Goal: Transaction & Acquisition: Purchase product/service

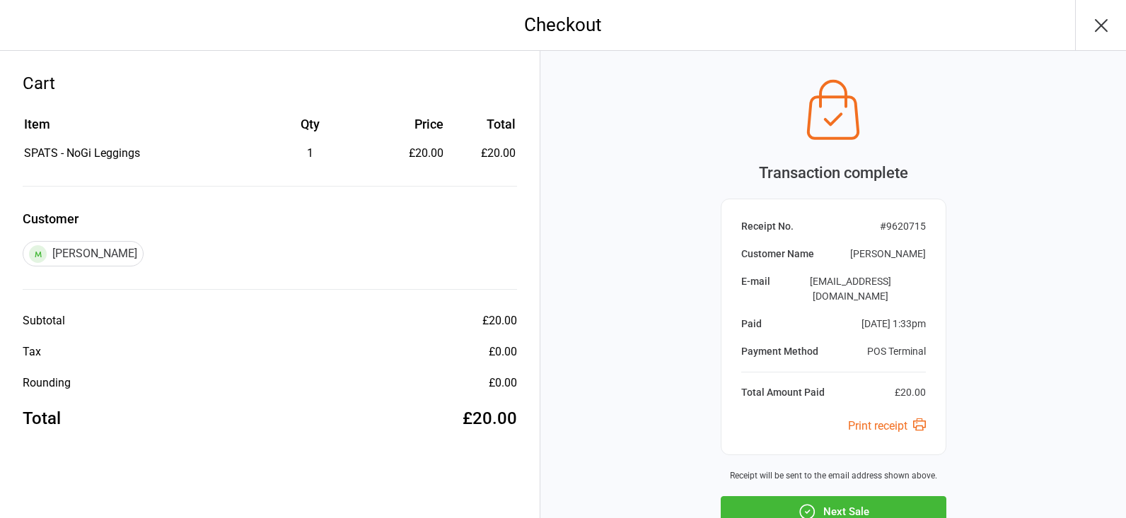
click at [851, 496] on button "Next Sale" at bounding box center [834, 511] width 226 height 31
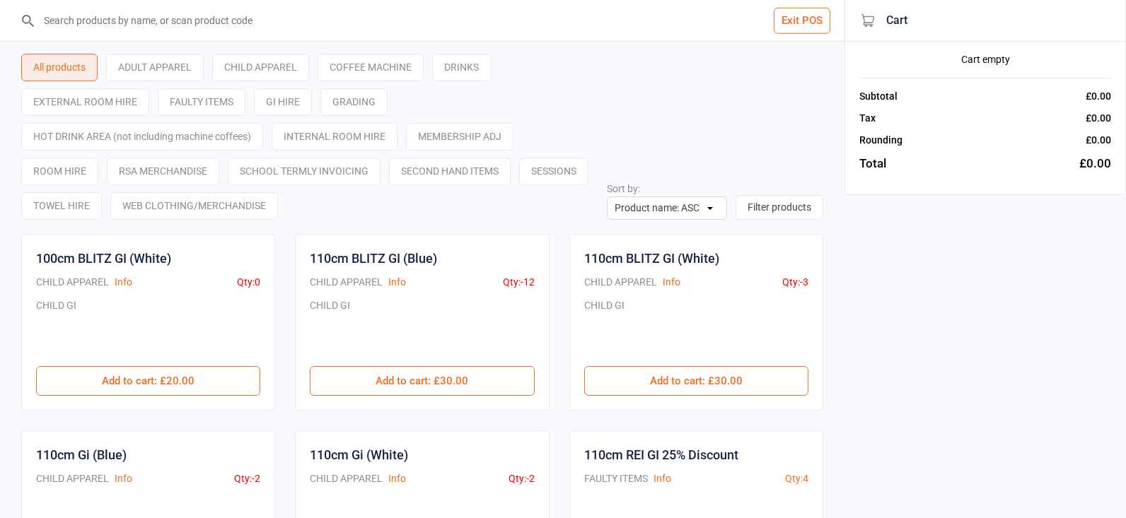
click at [66, 6] on input "search" at bounding box center [431, 20] width 788 height 41
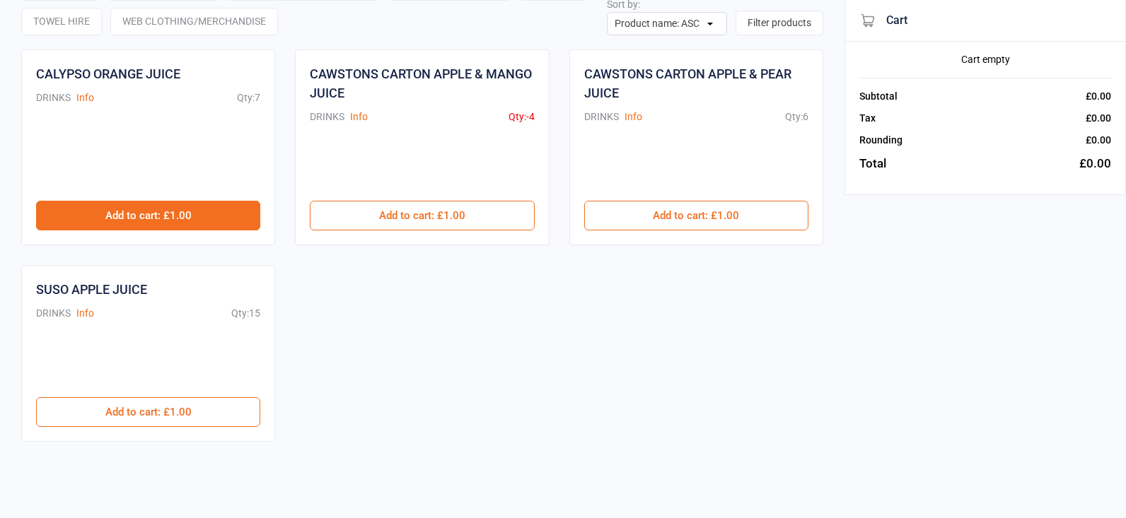
scroll to position [185, 0]
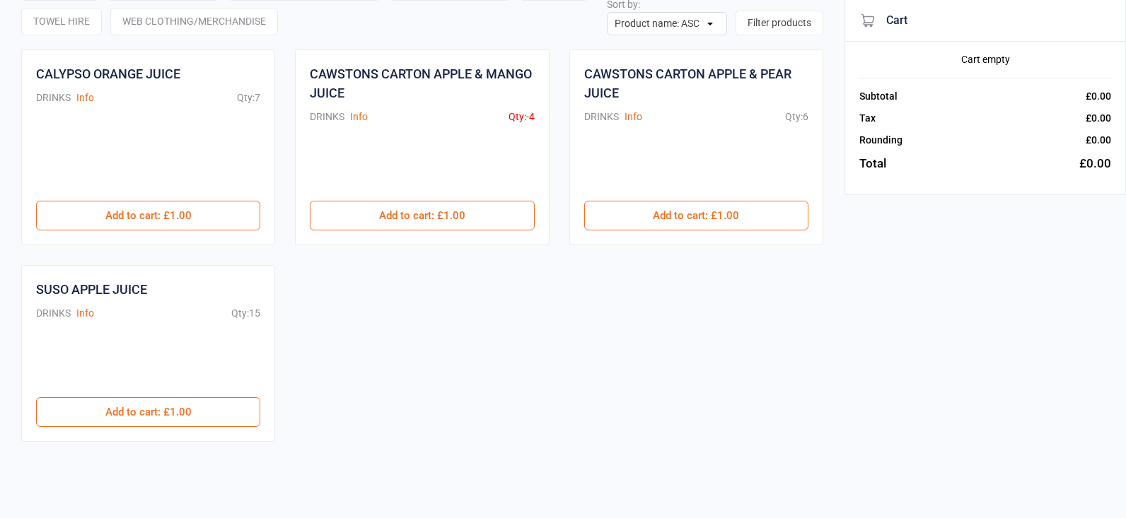
type input "juice"
click at [146, 231] on div "CALYPSO ORANGE JUICE DRINKS Info Qty: 7 £1.00 Add to cart : £1.00" at bounding box center [148, 148] width 254 height 196
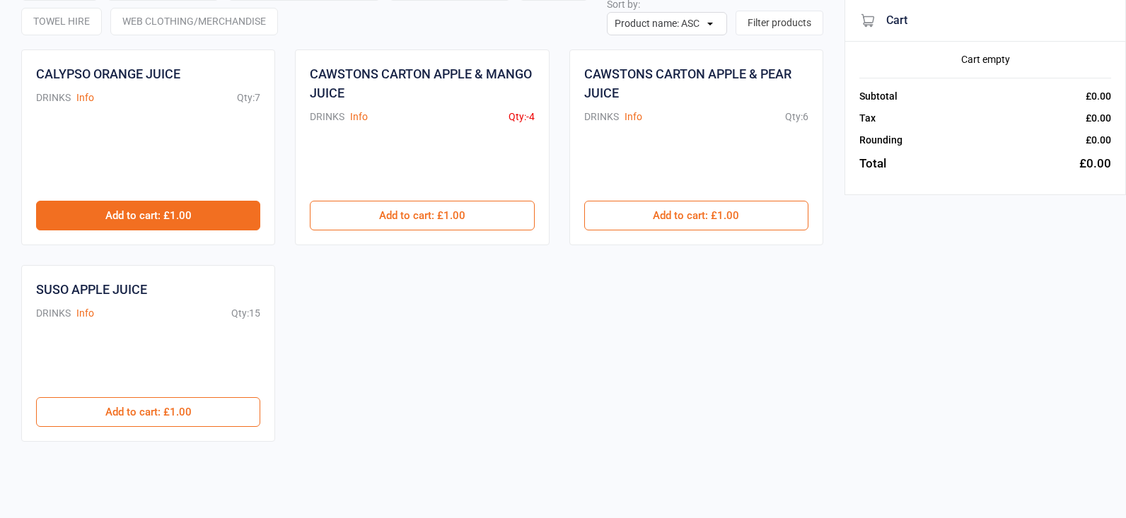
click at [154, 222] on button "Add to cart : £1.00" at bounding box center [148, 216] width 224 height 30
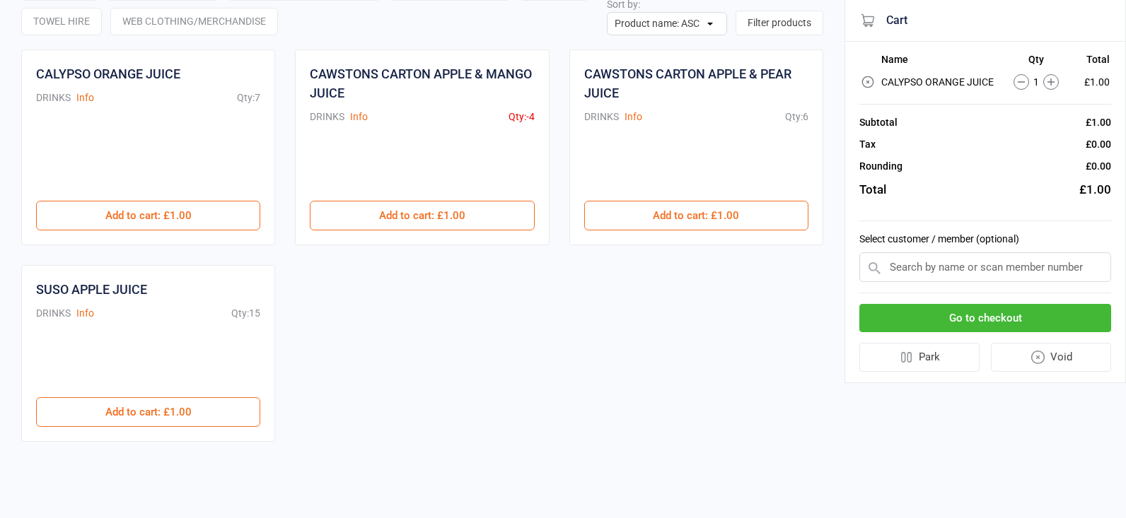
click at [1020, 334] on div "Go to checkout Park Void" at bounding box center [985, 338] width 252 height 90
click at [1006, 325] on button "Go to checkout" at bounding box center [985, 318] width 252 height 29
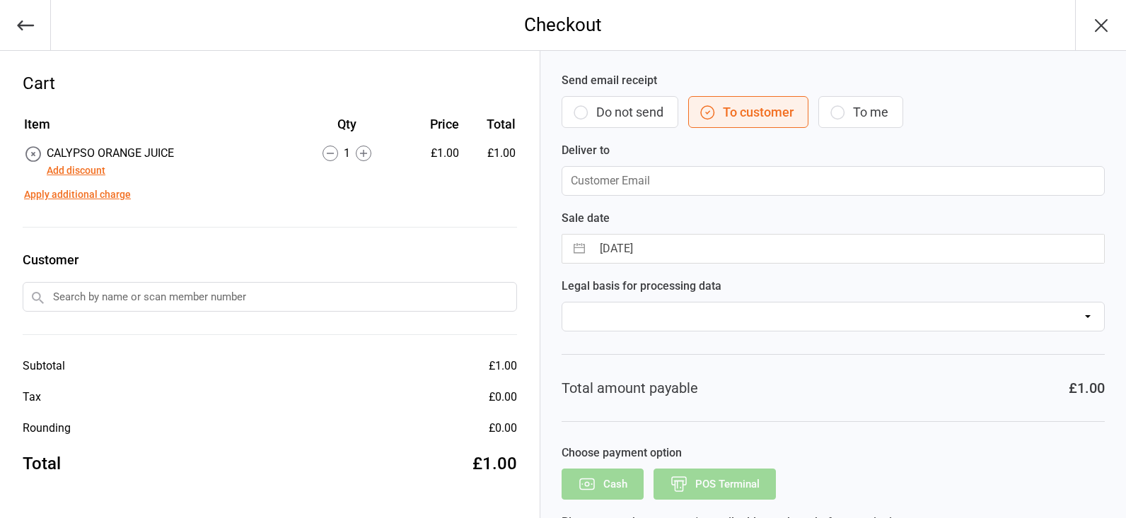
click at [261, 296] on input "text" at bounding box center [270, 297] width 494 height 30
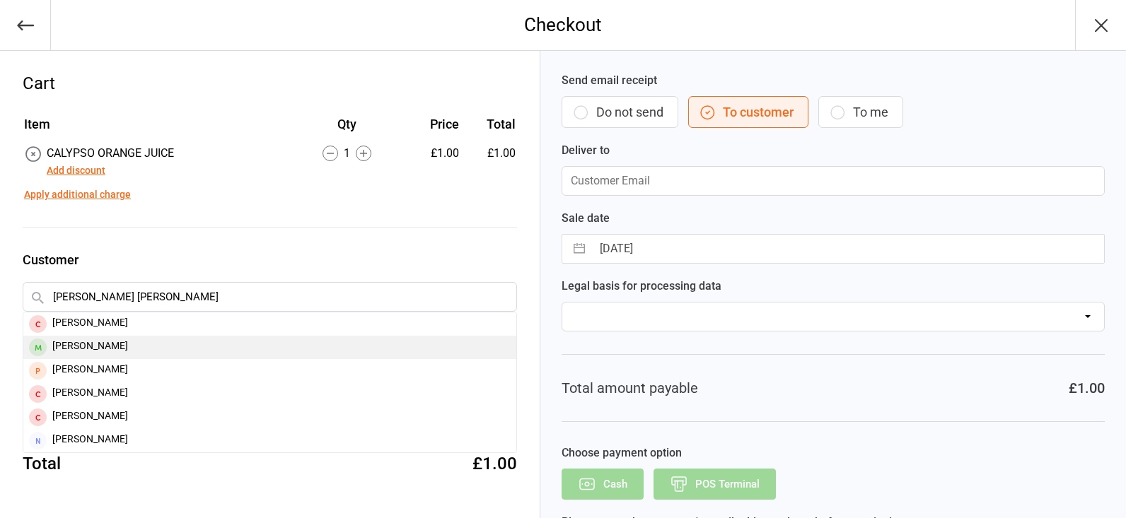
type input "[PERSON_NAME] [PERSON_NAME]"
click at [163, 340] on div "[PERSON_NAME]" at bounding box center [269, 347] width 493 height 23
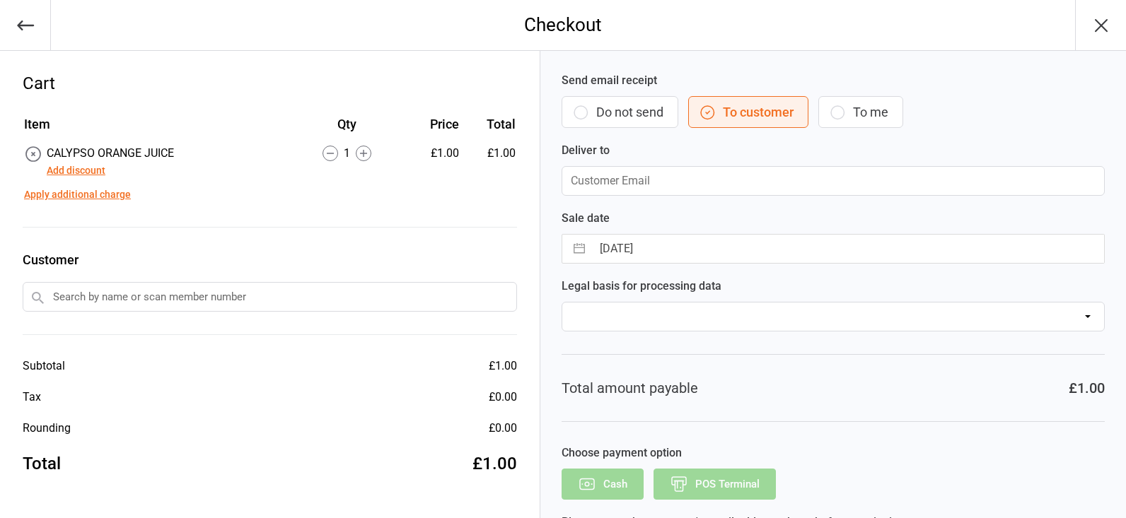
type input "[EMAIL_ADDRESS][DOMAIN_NAME]"
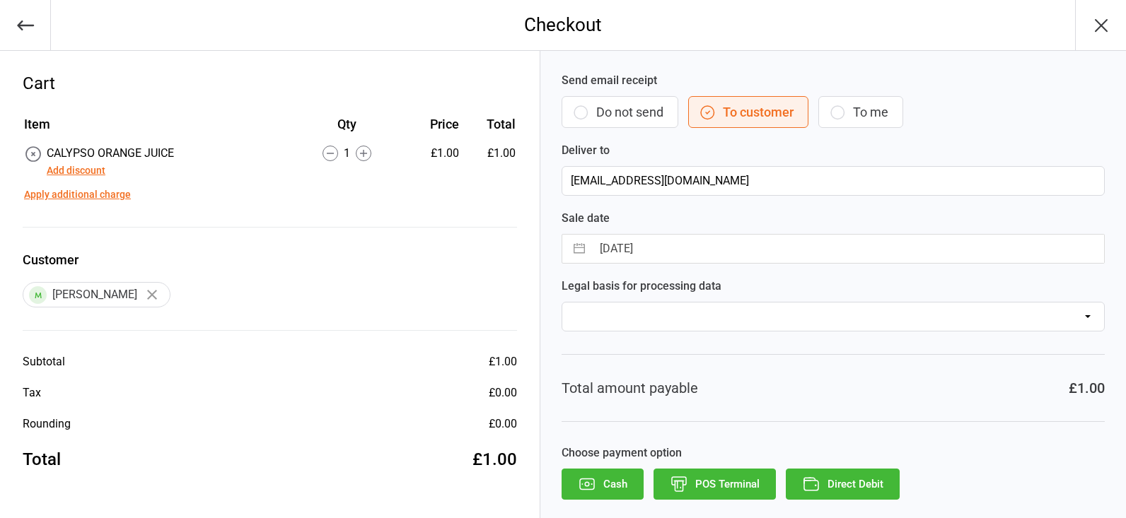
click at [706, 473] on button "POS Terminal" at bounding box center [714, 484] width 122 height 31
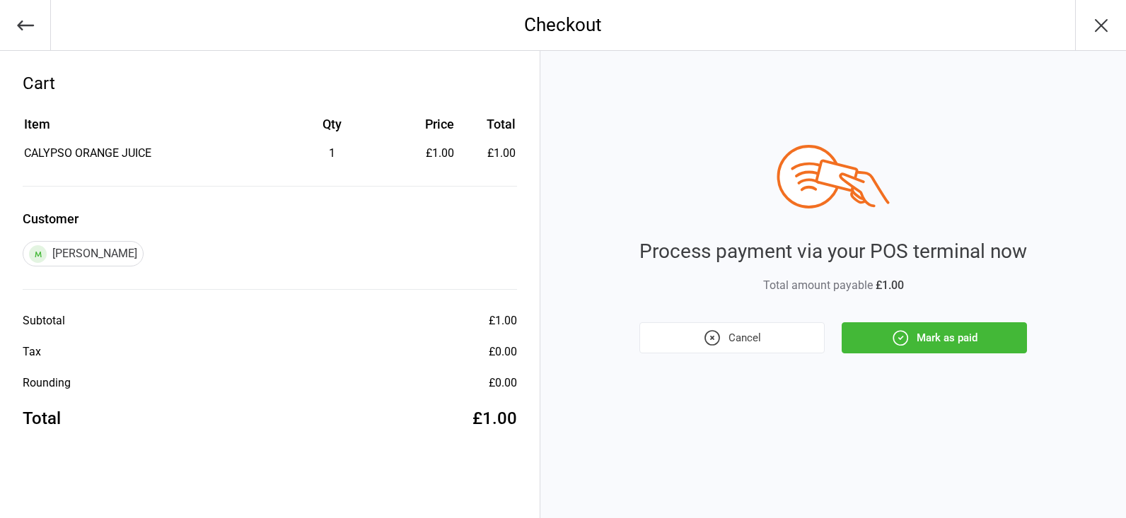
click at [855, 321] on div "Process payment via your POS terminal now Total amount payable £1.00 Cancel Mar…" at bounding box center [833, 249] width 388 height 209
click at [855, 337] on button "Mark as paid" at bounding box center [934, 337] width 185 height 31
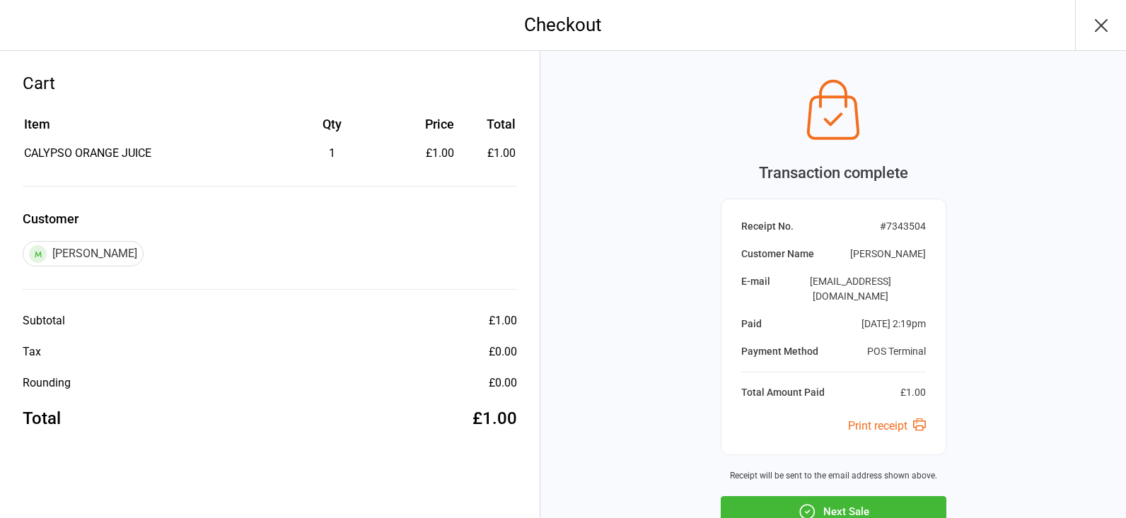
click at [846, 496] on button "Next Sale" at bounding box center [834, 511] width 226 height 31
